Goal: Communication & Community: Answer question/provide support

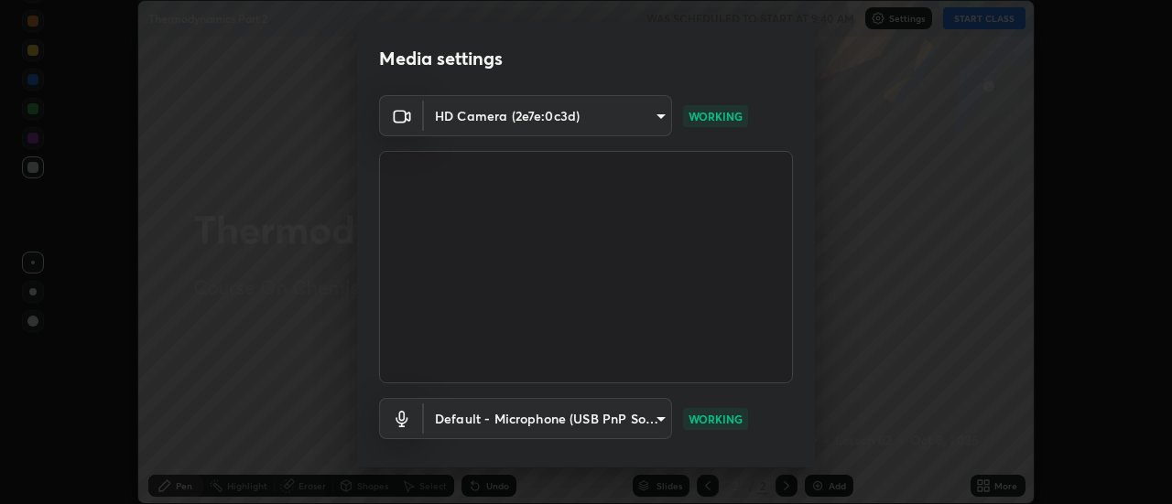
scroll to position [96, 0]
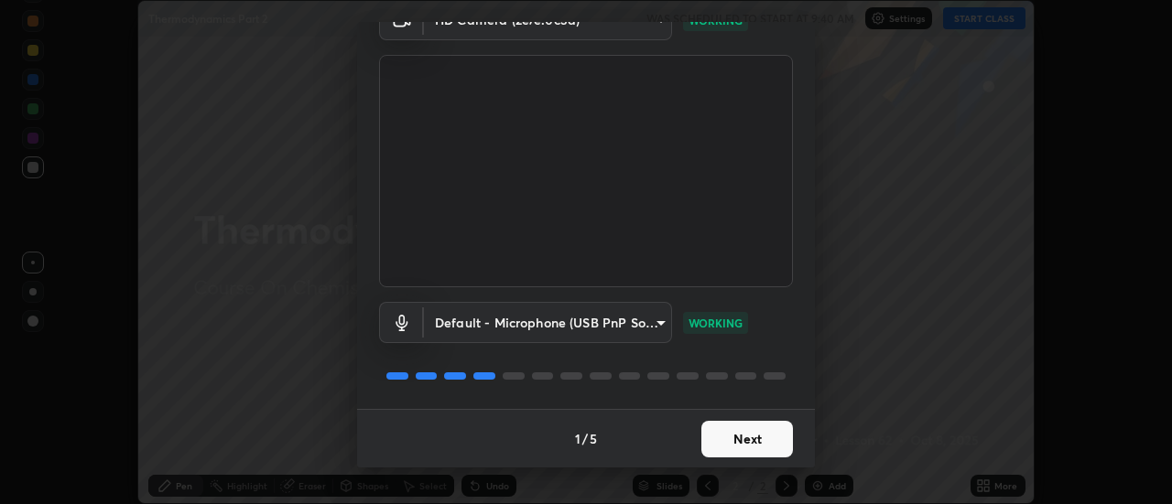
click at [779, 433] on button "Next" at bounding box center [747, 439] width 92 height 37
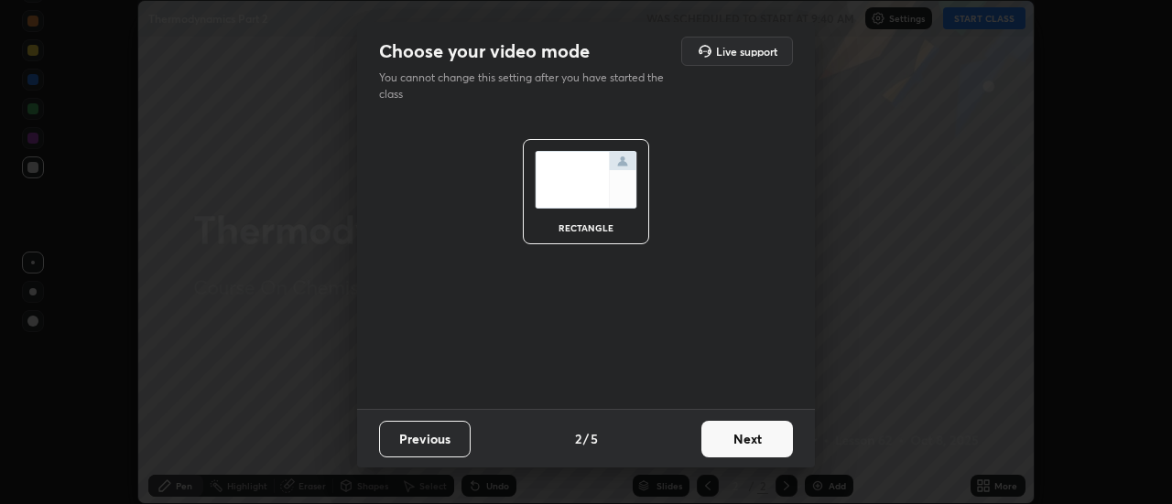
scroll to position [0, 0]
click at [768, 446] on button "Next" at bounding box center [747, 439] width 92 height 37
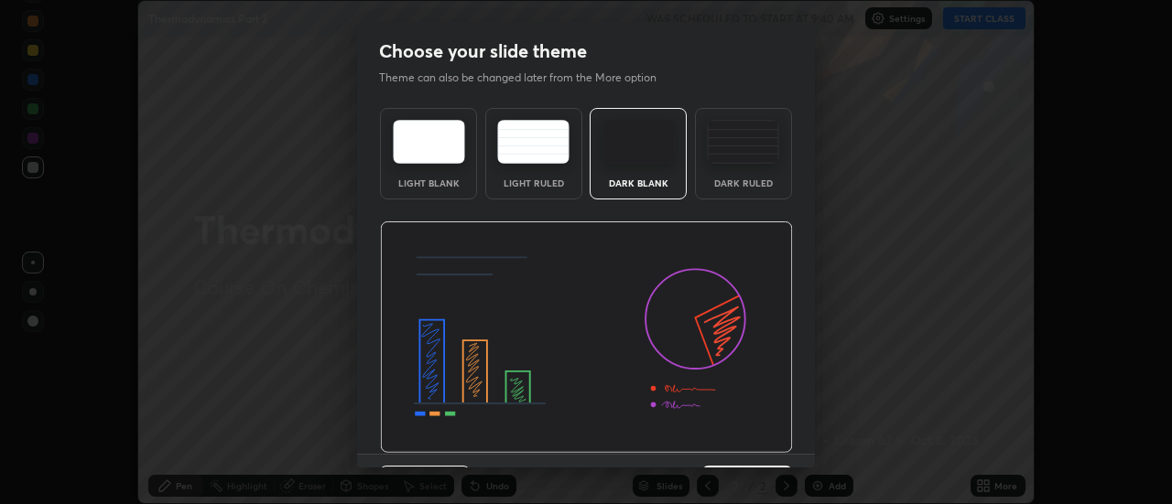
scroll to position [45, 0]
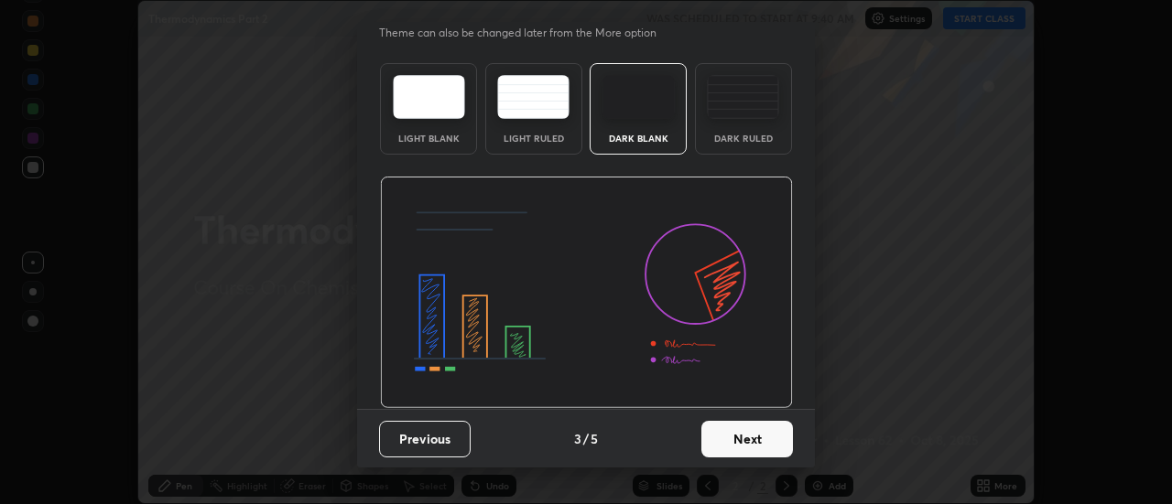
click at [749, 441] on button "Next" at bounding box center [747, 439] width 92 height 37
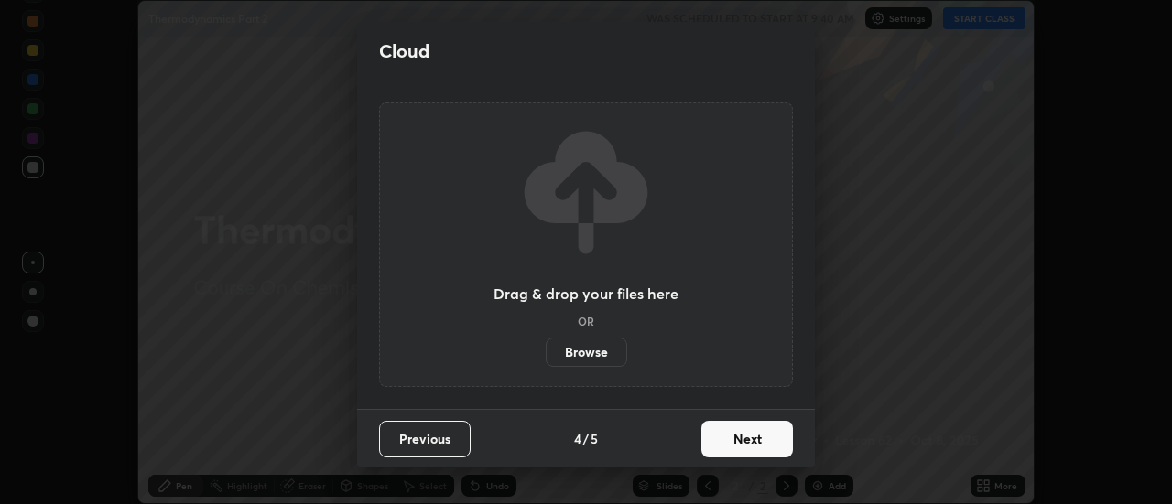
click at [741, 443] on button "Next" at bounding box center [747, 439] width 92 height 37
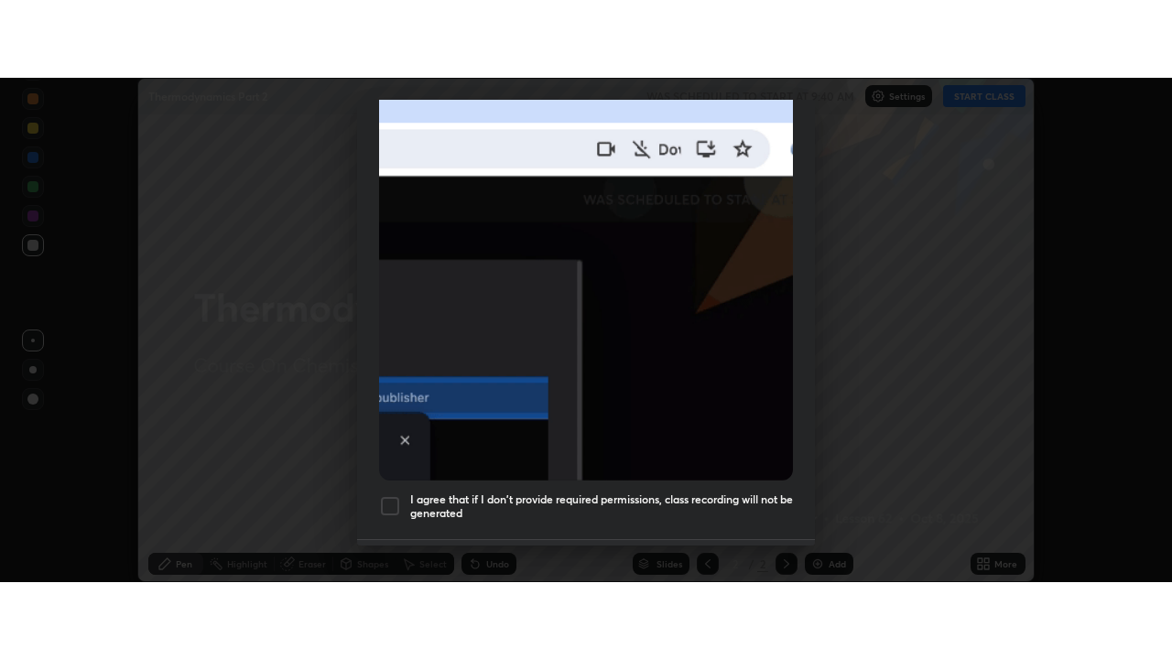
scroll to position [470, 0]
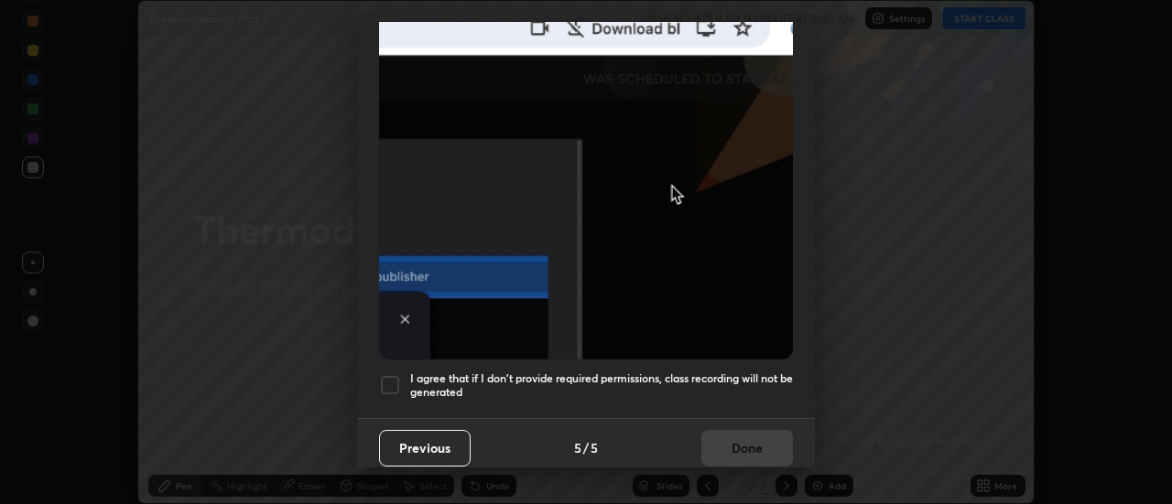
click at [398, 382] on div at bounding box center [390, 385] width 22 height 22
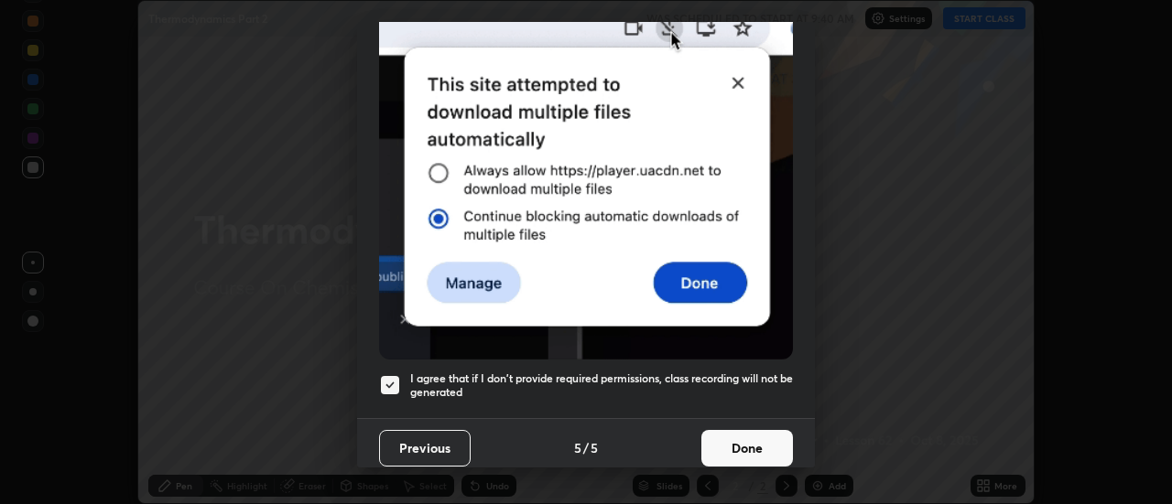
click at [726, 445] on button "Done" at bounding box center [747, 448] width 92 height 37
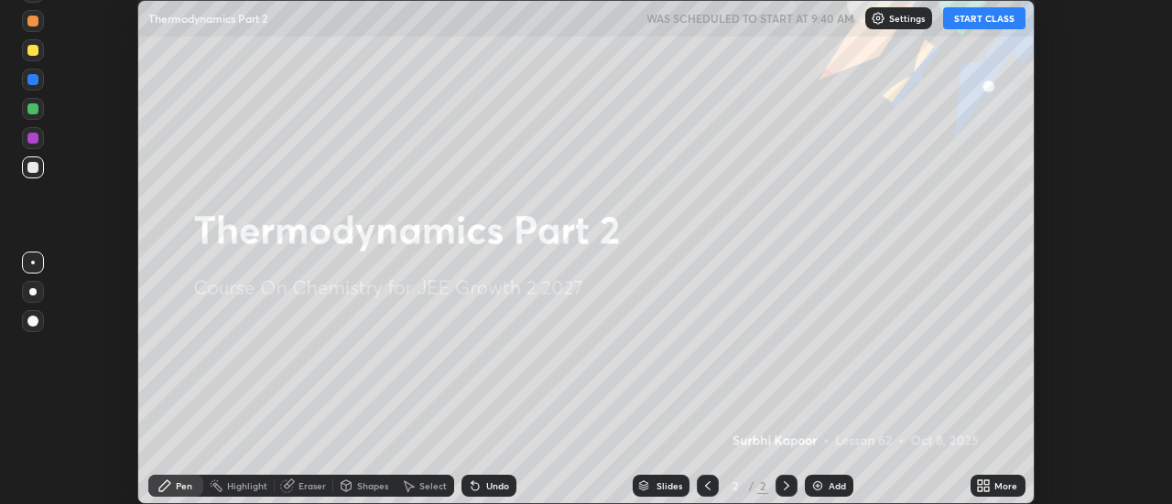
click at [985, 24] on button "START CLASS" at bounding box center [984, 18] width 82 height 22
click at [995, 488] on div "More" at bounding box center [1005, 486] width 23 height 9
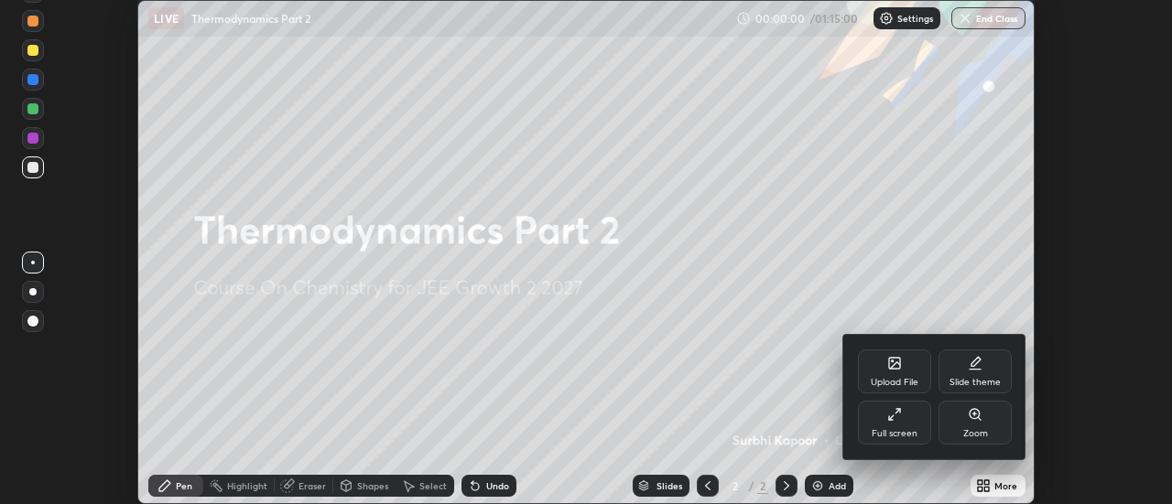
click at [892, 420] on icon at bounding box center [891, 419] width 4 height 4
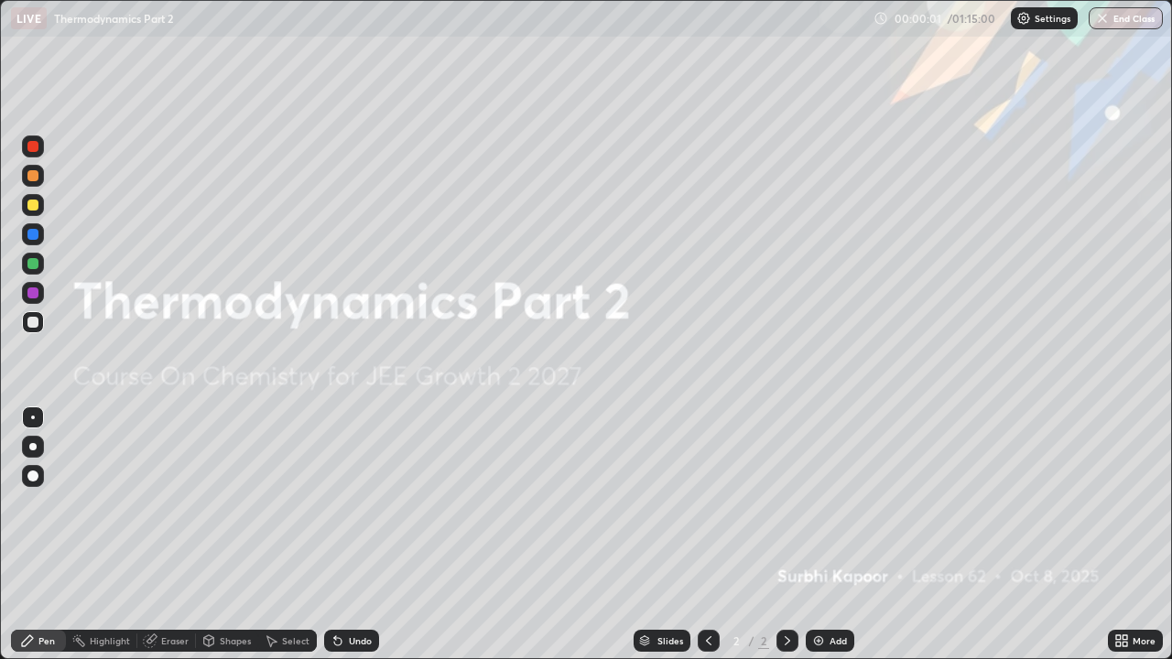
scroll to position [659, 1172]
click at [831, 504] on div "Add" at bounding box center [837, 640] width 17 height 9
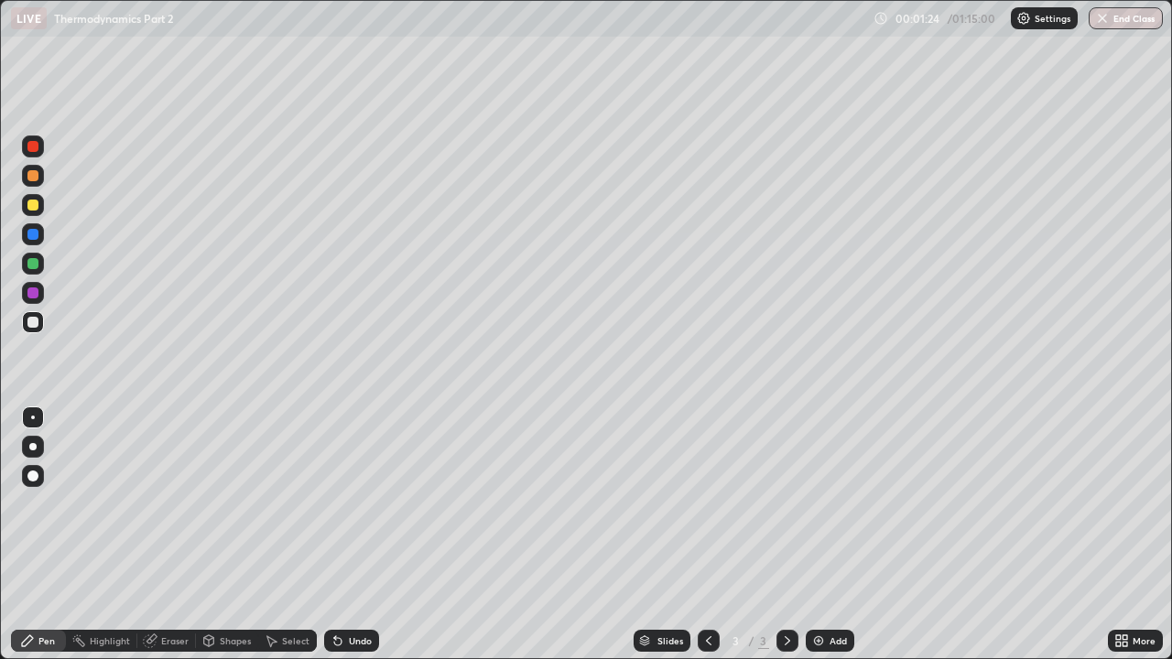
click at [185, 504] on div "Eraser" at bounding box center [174, 640] width 27 height 9
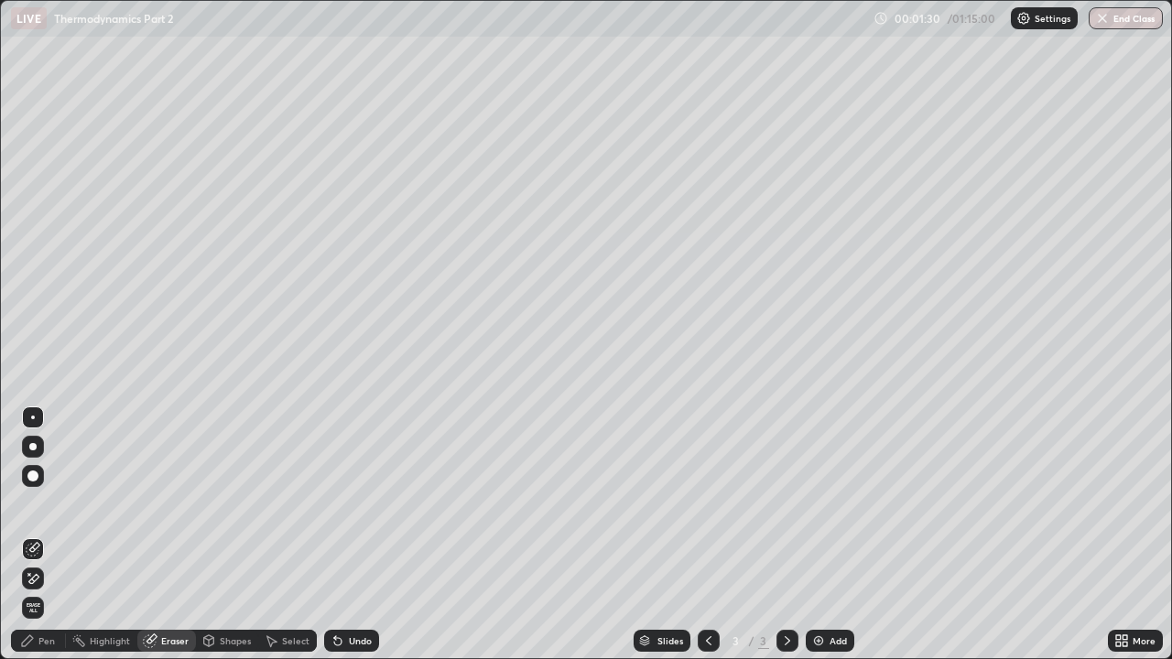
click at [46, 504] on div "Pen" at bounding box center [46, 640] width 16 height 9
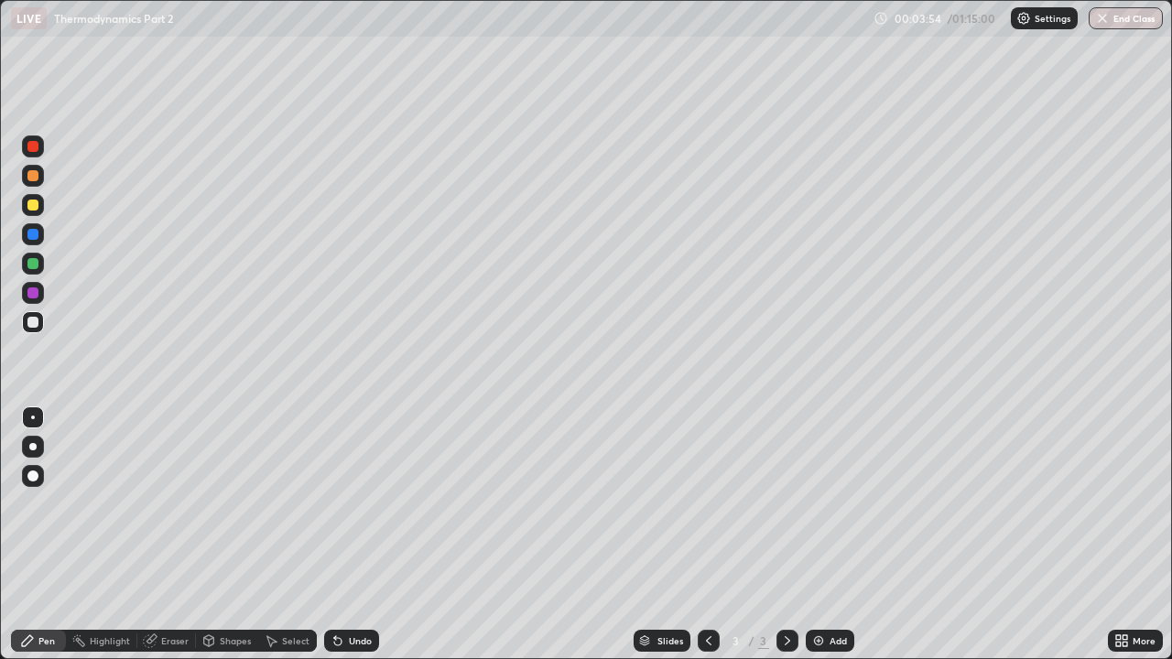
click at [833, 504] on div "Add" at bounding box center [837, 640] width 17 height 9
click at [829, 504] on div "Add" at bounding box center [837, 640] width 17 height 9
click at [836, 504] on div "Add" at bounding box center [837, 640] width 17 height 9
click at [349, 504] on div "Undo" at bounding box center [351, 641] width 55 height 22
click at [351, 504] on div "Undo" at bounding box center [351, 641] width 55 height 22
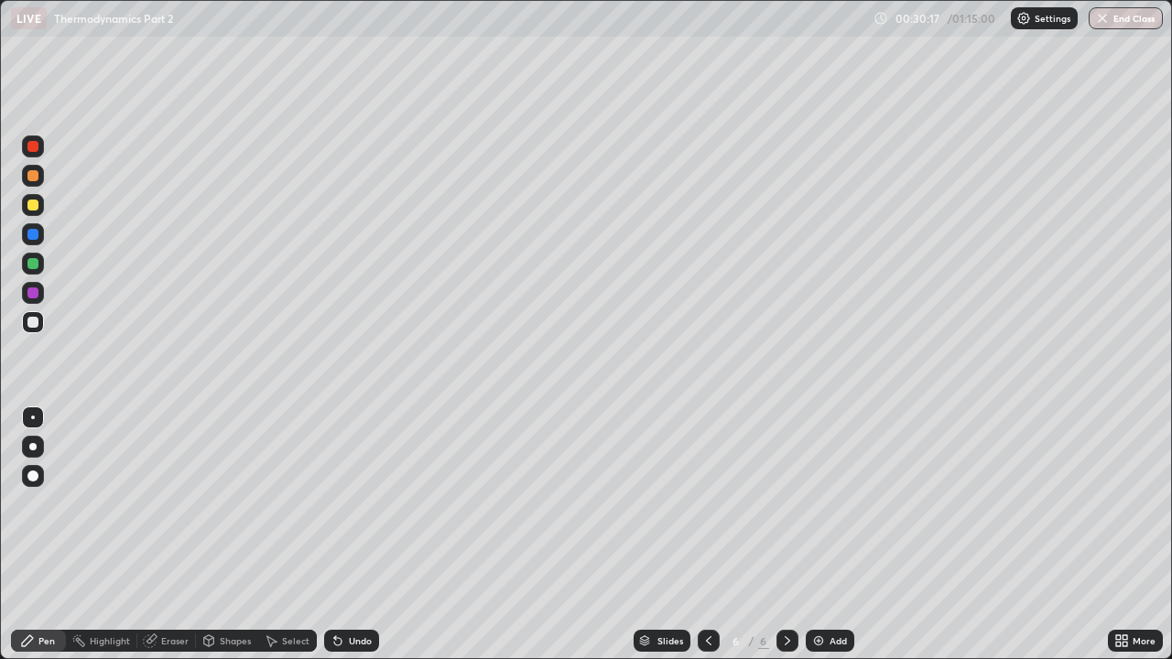
click at [837, 504] on div "Add" at bounding box center [837, 640] width 17 height 9
click at [958, 79] on button "Undo" at bounding box center [981, 81] width 53 height 22
click at [844, 504] on div "Add" at bounding box center [837, 640] width 17 height 9
click at [176, 504] on div "Eraser" at bounding box center [174, 640] width 27 height 9
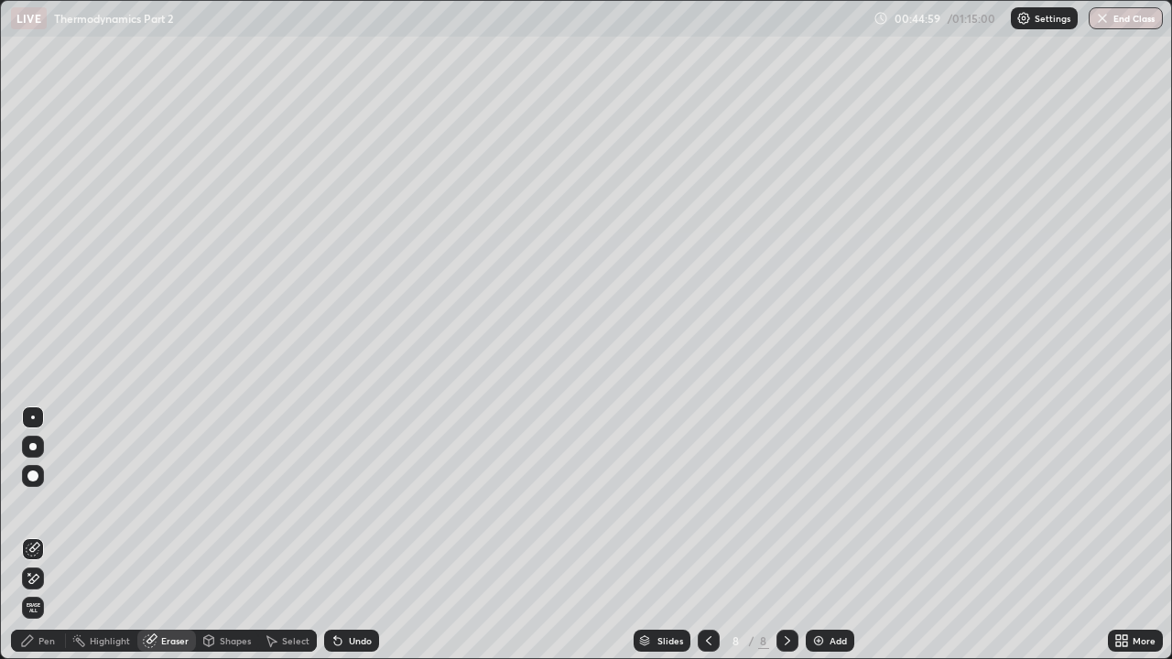
click at [37, 504] on div "Pen" at bounding box center [38, 641] width 55 height 22
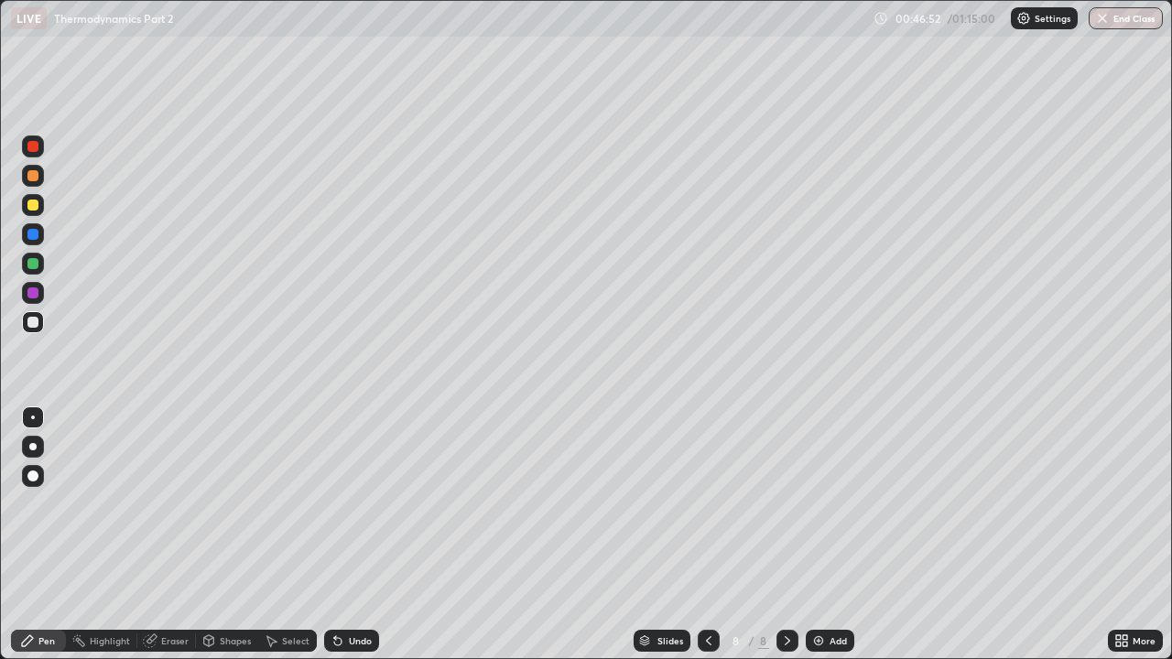
click at [832, 504] on div "Add" at bounding box center [830, 641] width 49 height 22
click at [364, 504] on div "Undo" at bounding box center [351, 641] width 55 height 22
click at [356, 504] on div "Undo" at bounding box center [351, 641] width 55 height 22
click at [354, 504] on div "Undo" at bounding box center [351, 641] width 55 height 22
click at [834, 504] on div "Add" at bounding box center [830, 641] width 49 height 22
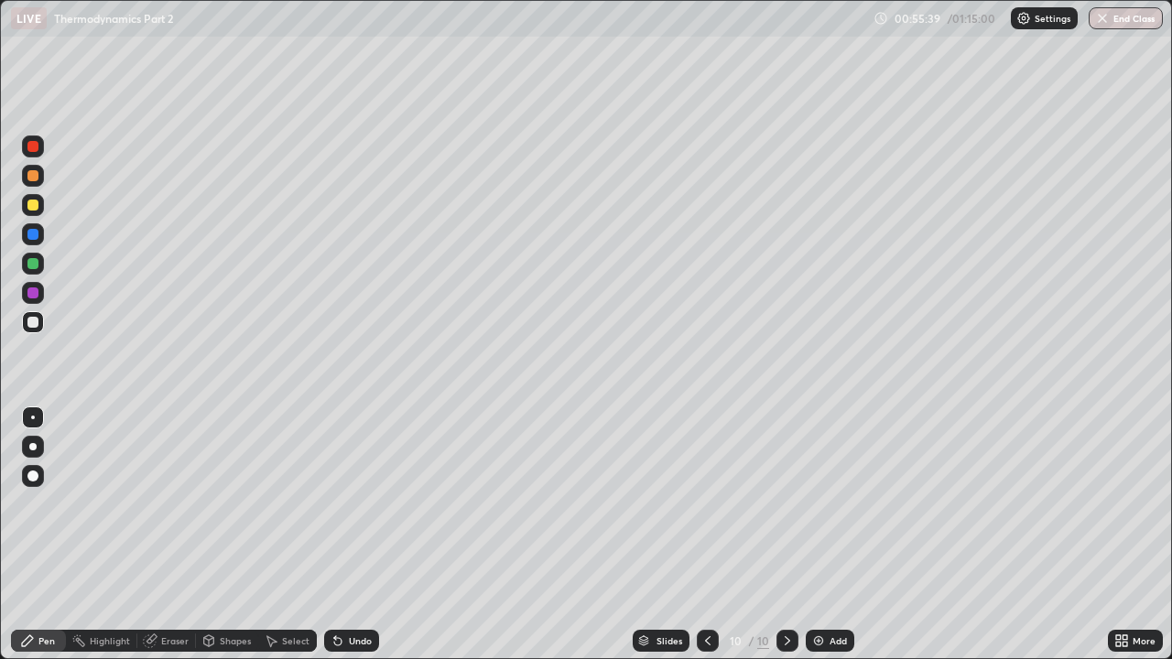
click at [178, 504] on div "Eraser" at bounding box center [174, 640] width 27 height 9
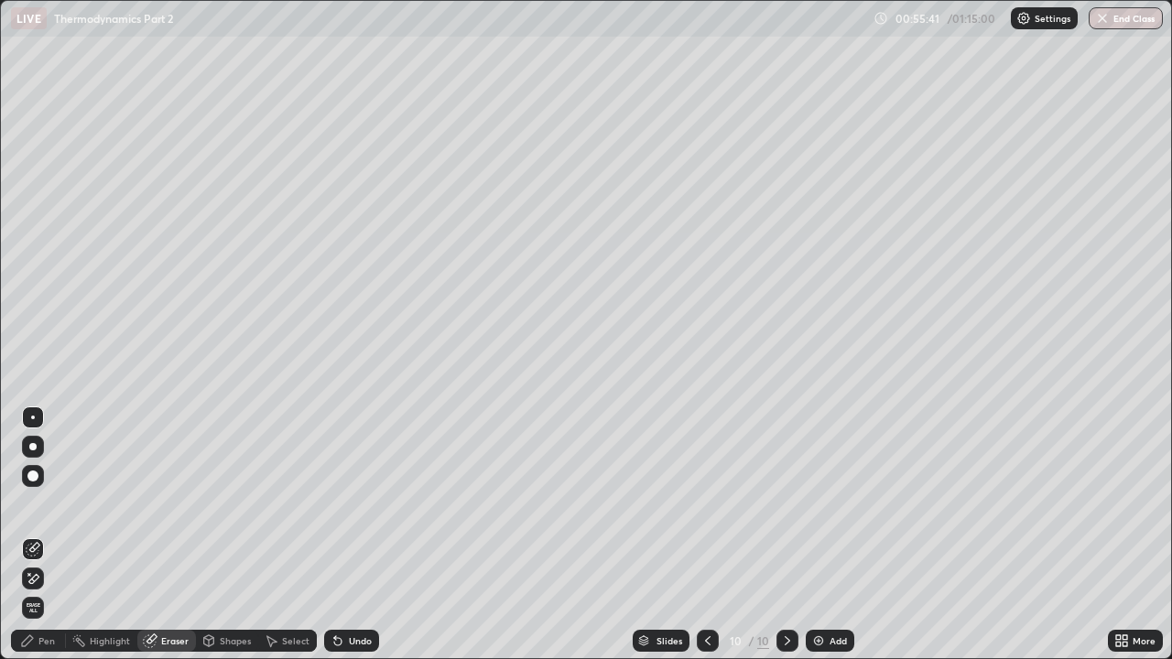
click at [47, 504] on div "Pen" at bounding box center [46, 640] width 16 height 9
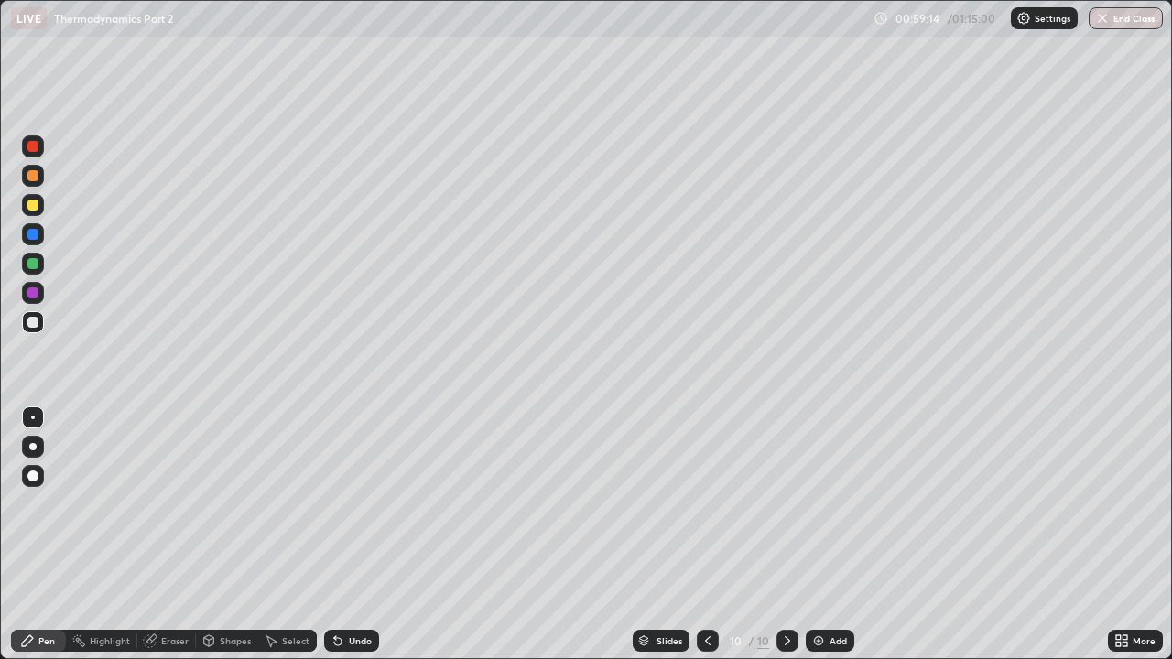
click at [829, 504] on div "Add" at bounding box center [837, 640] width 17 height 9
click at [1128, 16] on button "End Class" at bounding box center [1126, 18] width 72 height 22
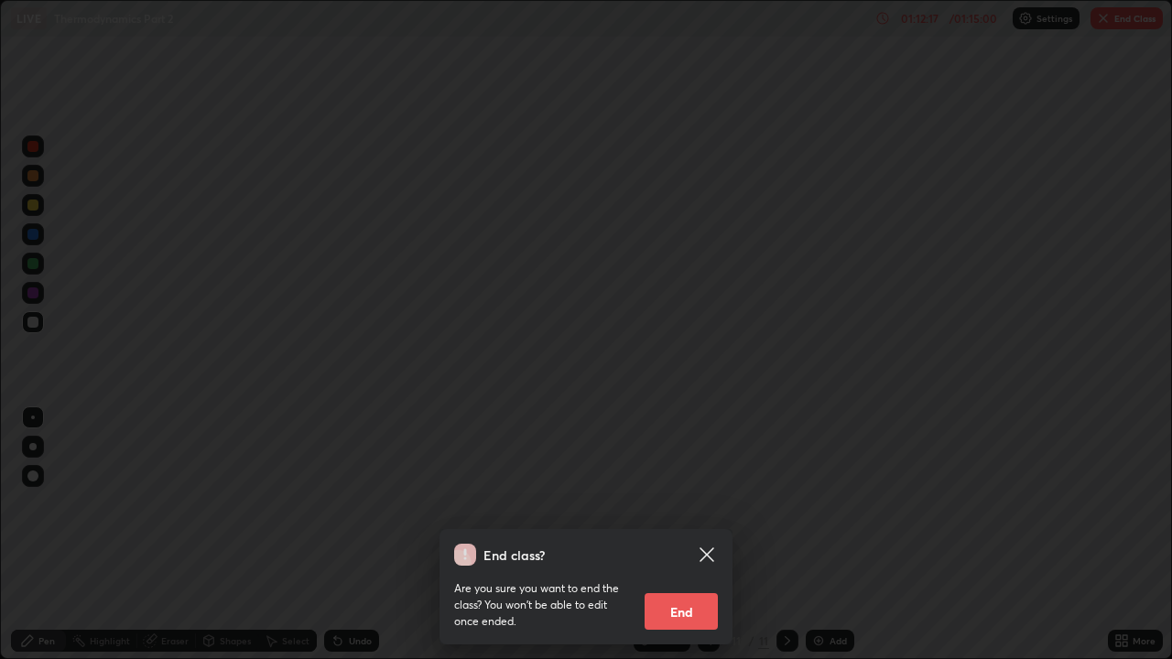
click at [691, 504] on button "End" at bounding box center [680, 611] width 73 height 37
